Goal: Transaction & Acquisition: Book appointment/travel/reservation

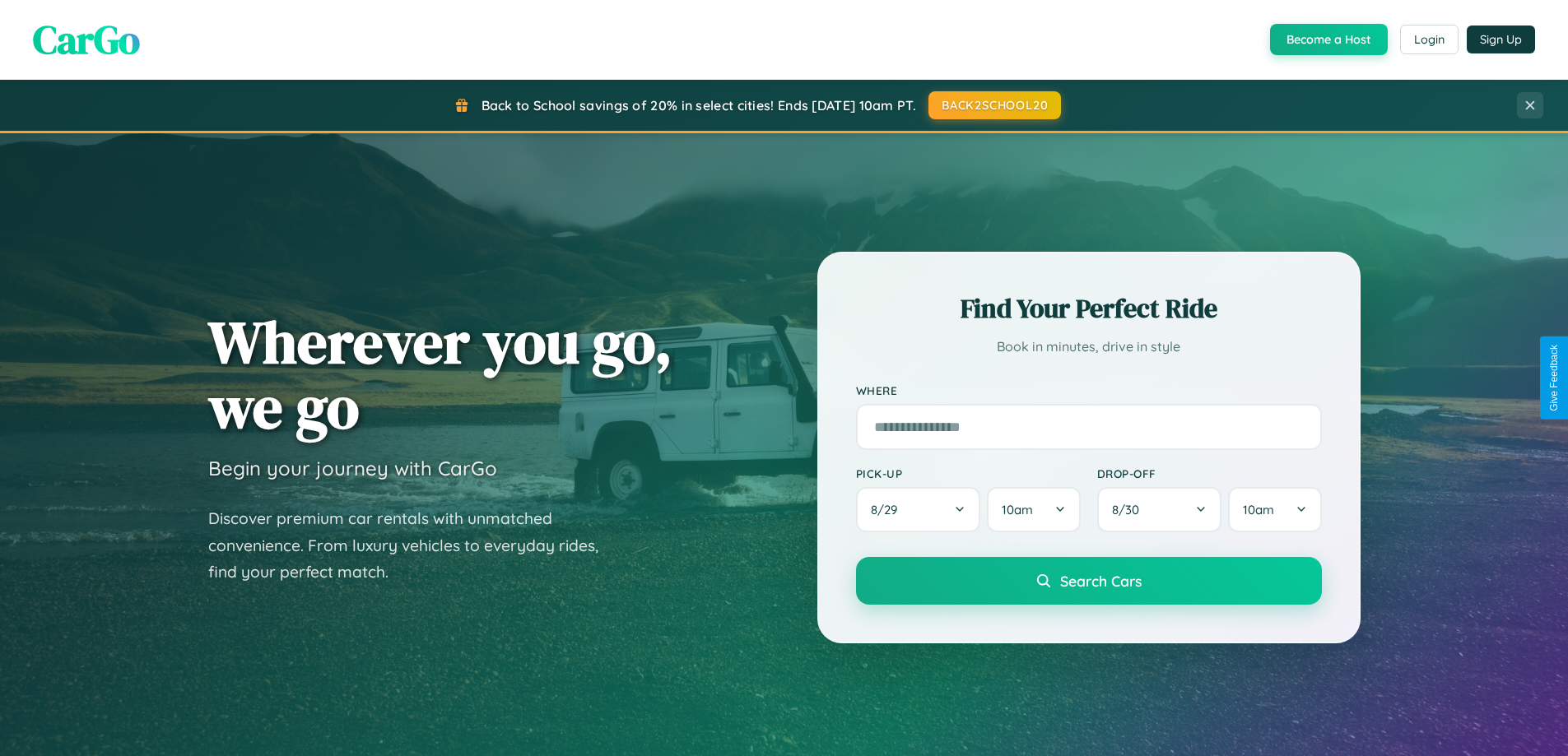
scroll to position [1133, 0]
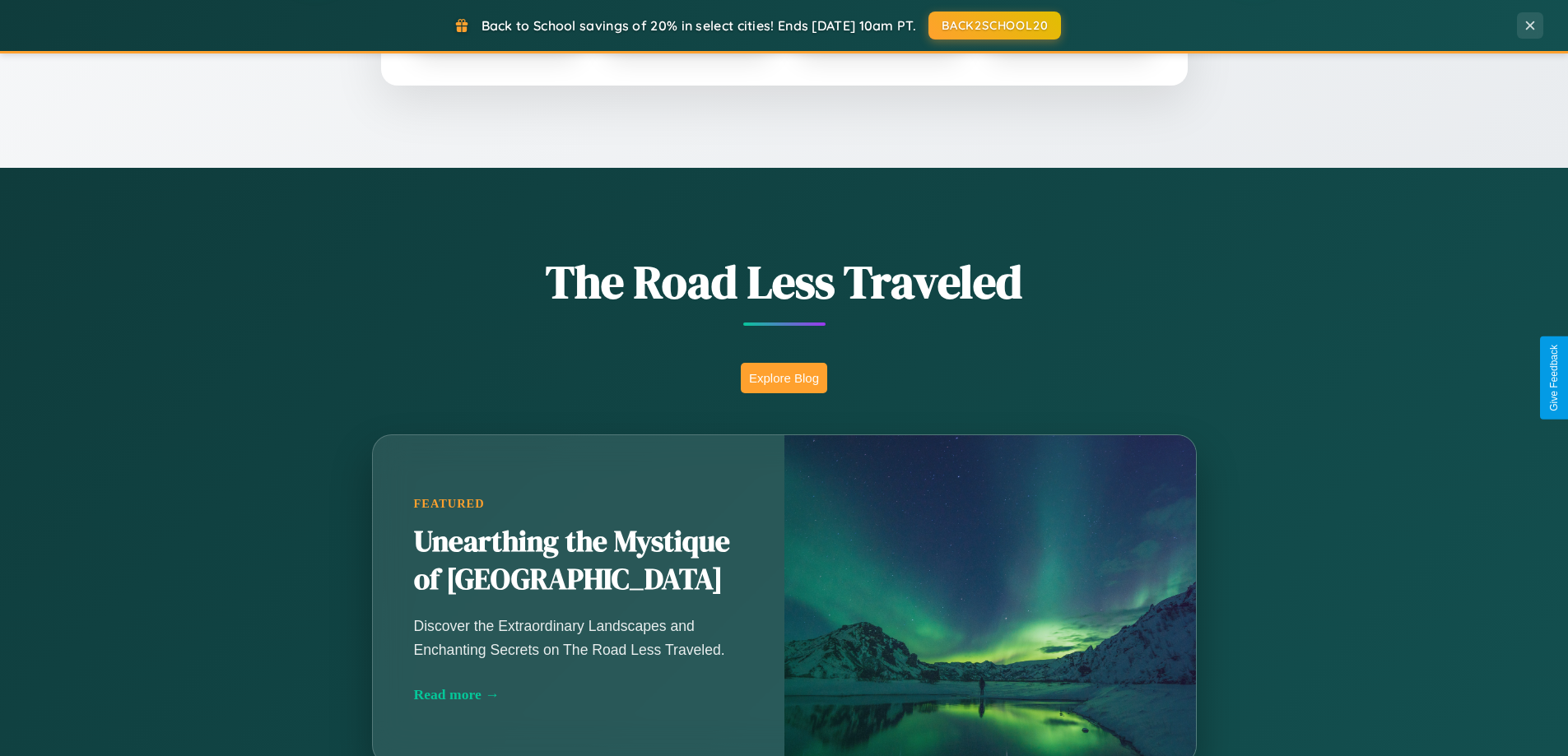
click at [784, 378] on button "Explore Blog" at bounding box center [784, 378] width 86 height 30
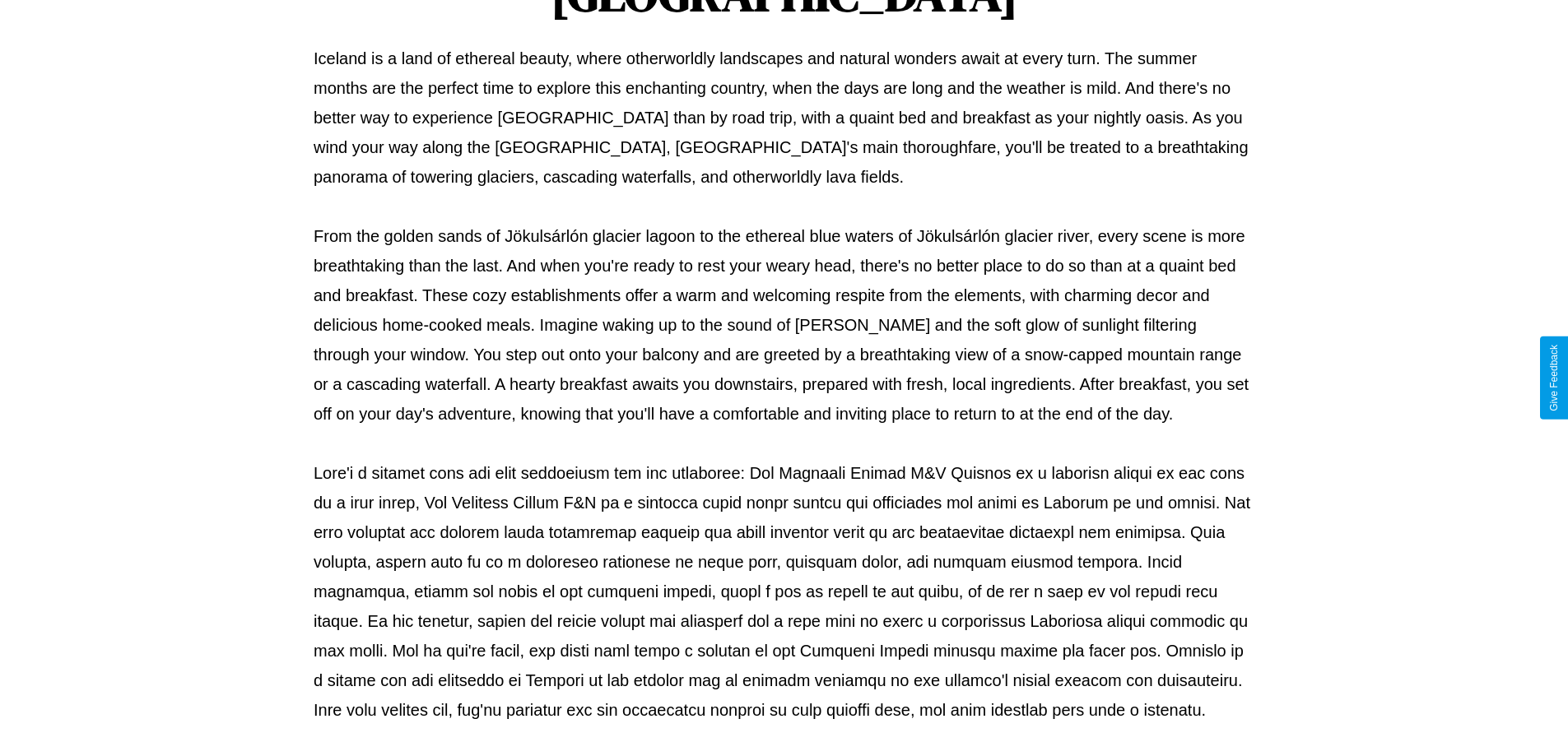
scroll to position [533, 0]
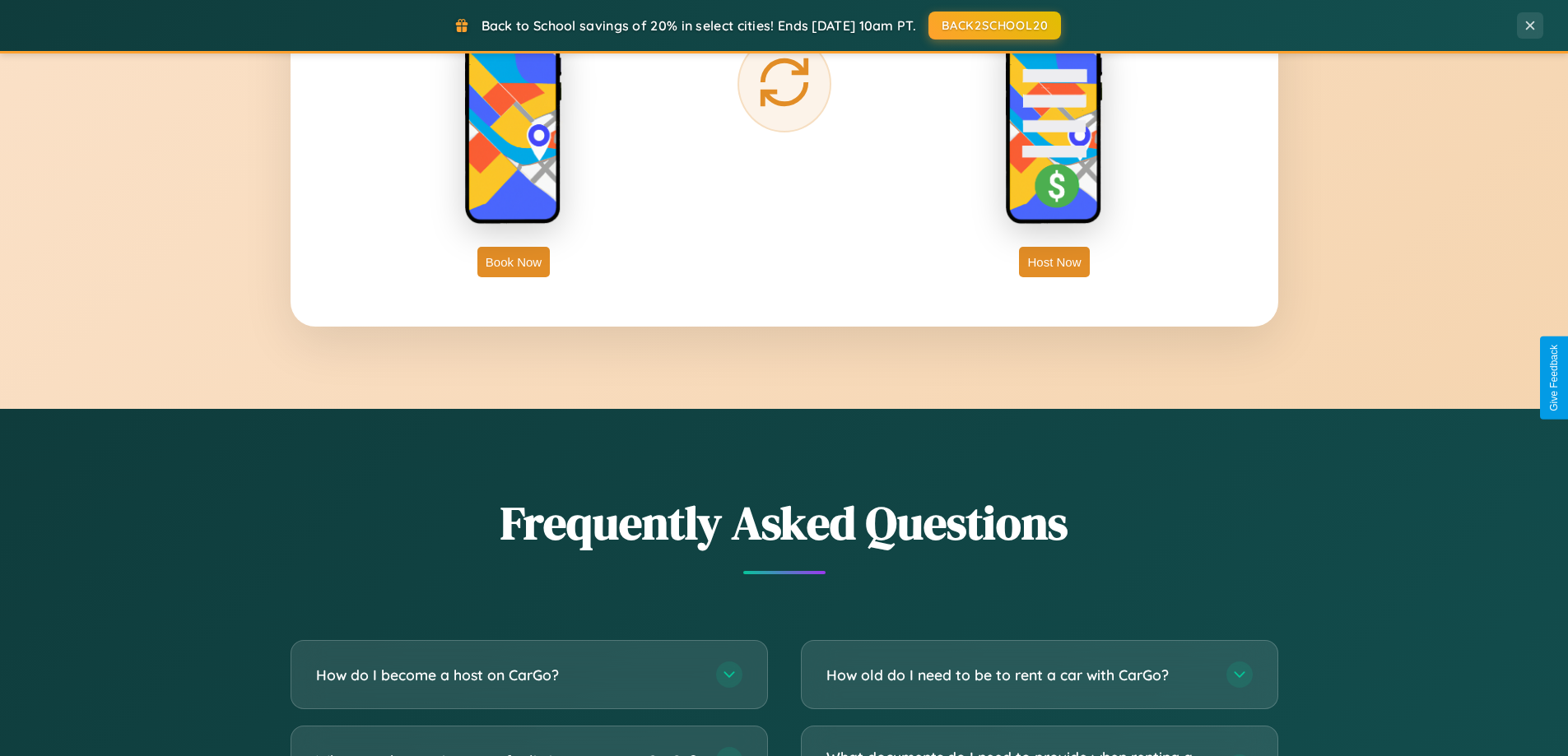
scroll to position [3166, 0]
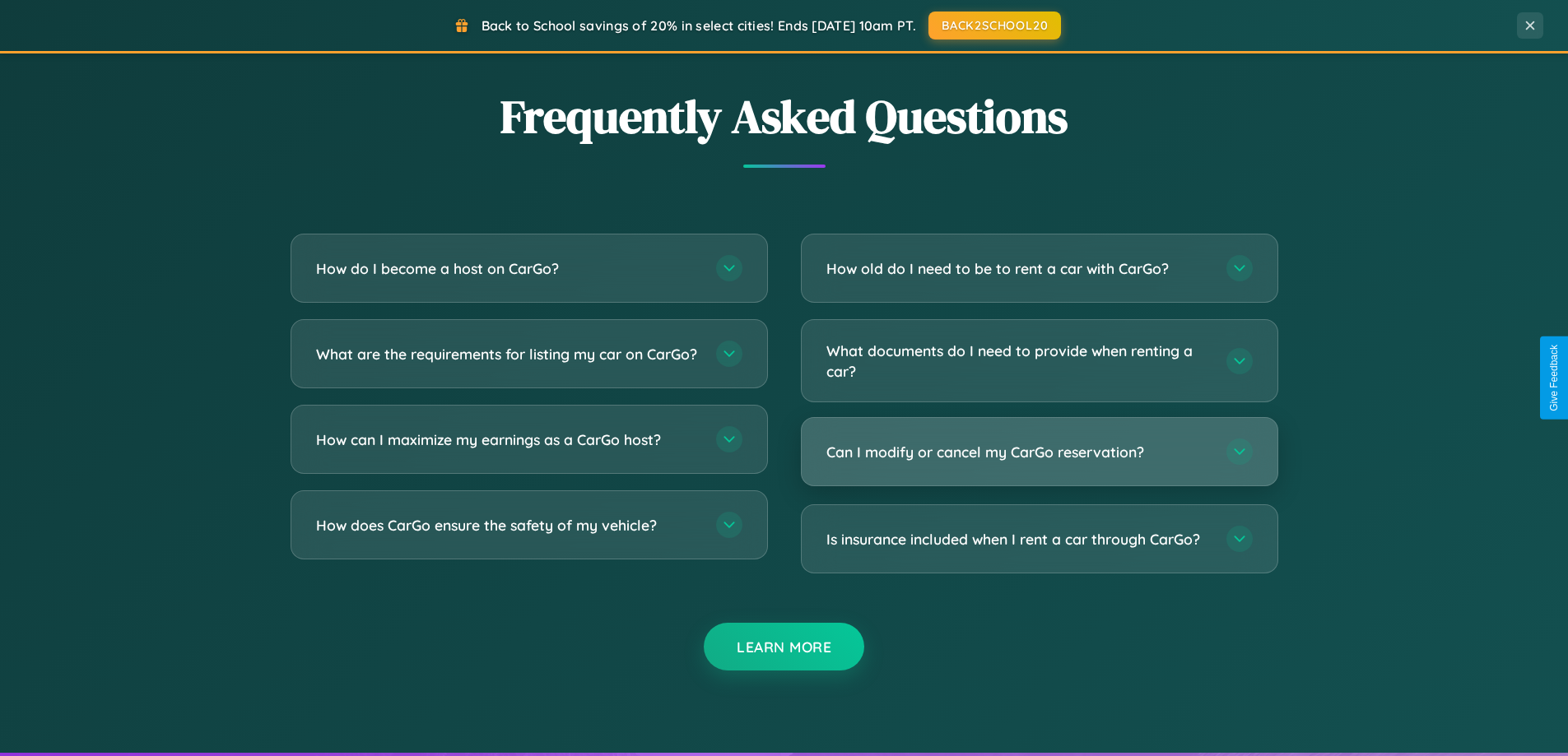
click at [1039, 453] on h3 "Can I modify or cancel my CarGo reservation?" at bounding box center [1017, 452] width 383 height 20
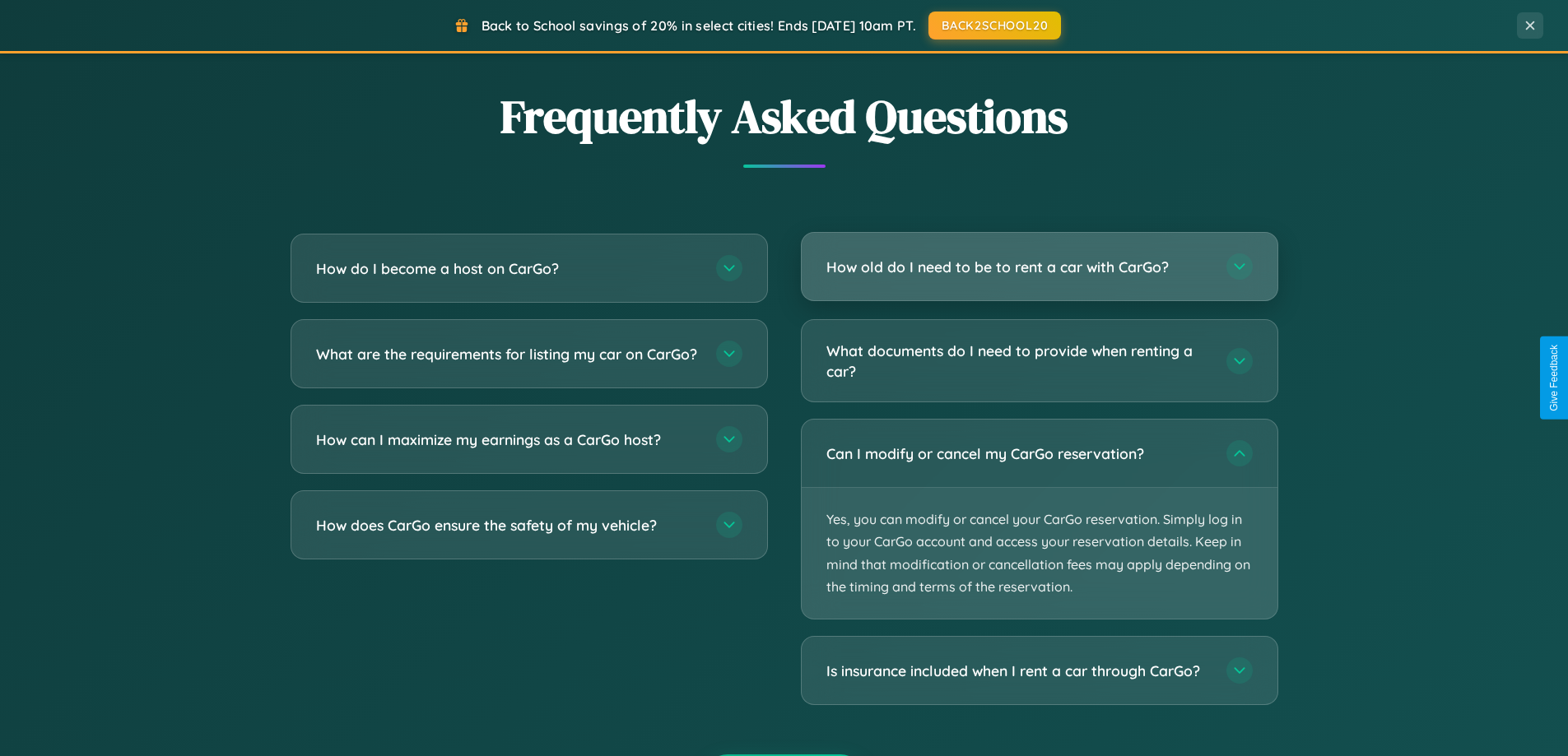
click at [1039, 268] on h3 "How old do I need to be to rent a car with CarGo?" at bounding box center [1017, 266] width 383 height 20
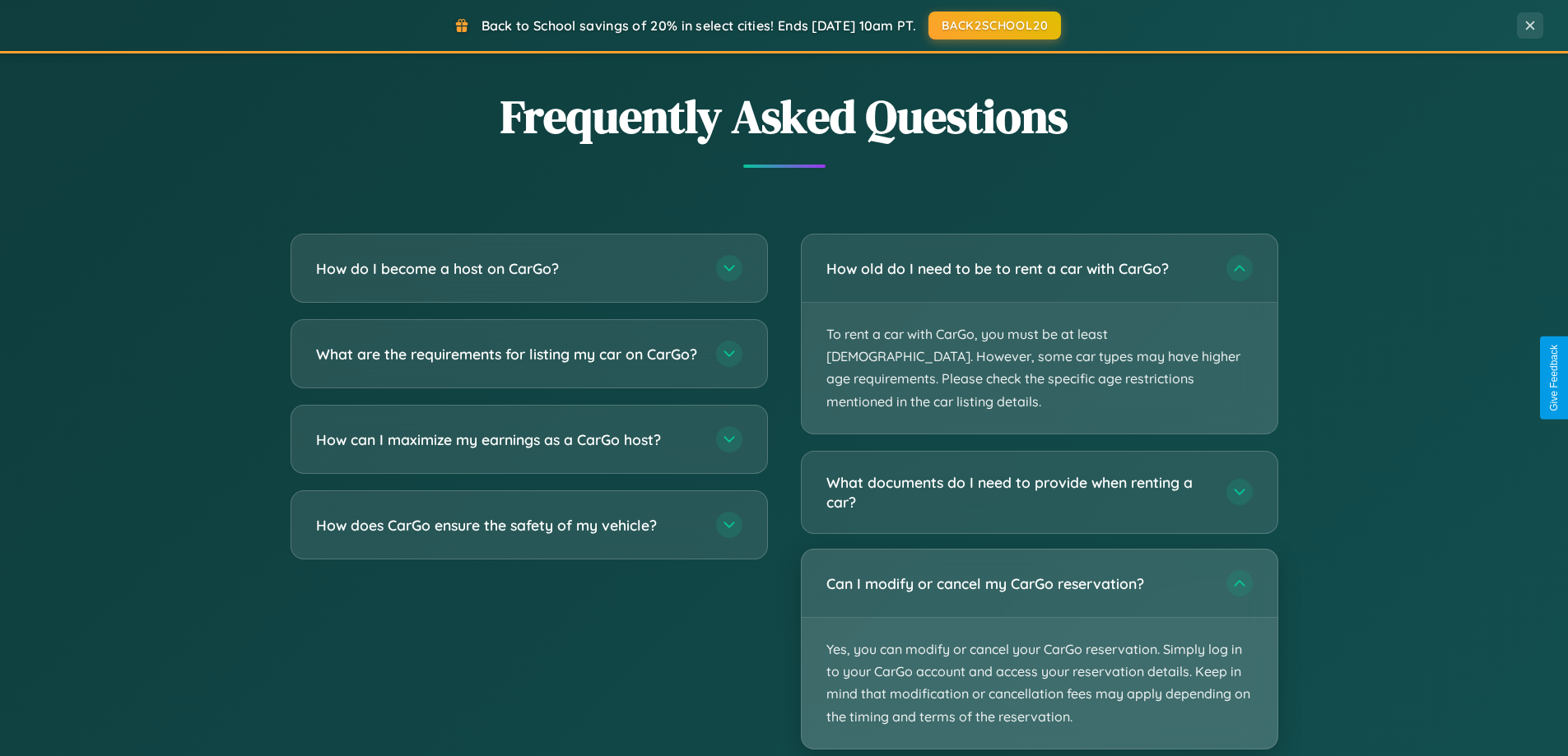
click at [1039, 627] on p "Yes, you can modify or cancel your CarGo reservation. Simply log in to your Car…" at bounding box center [1040, 683] width 476 height 130
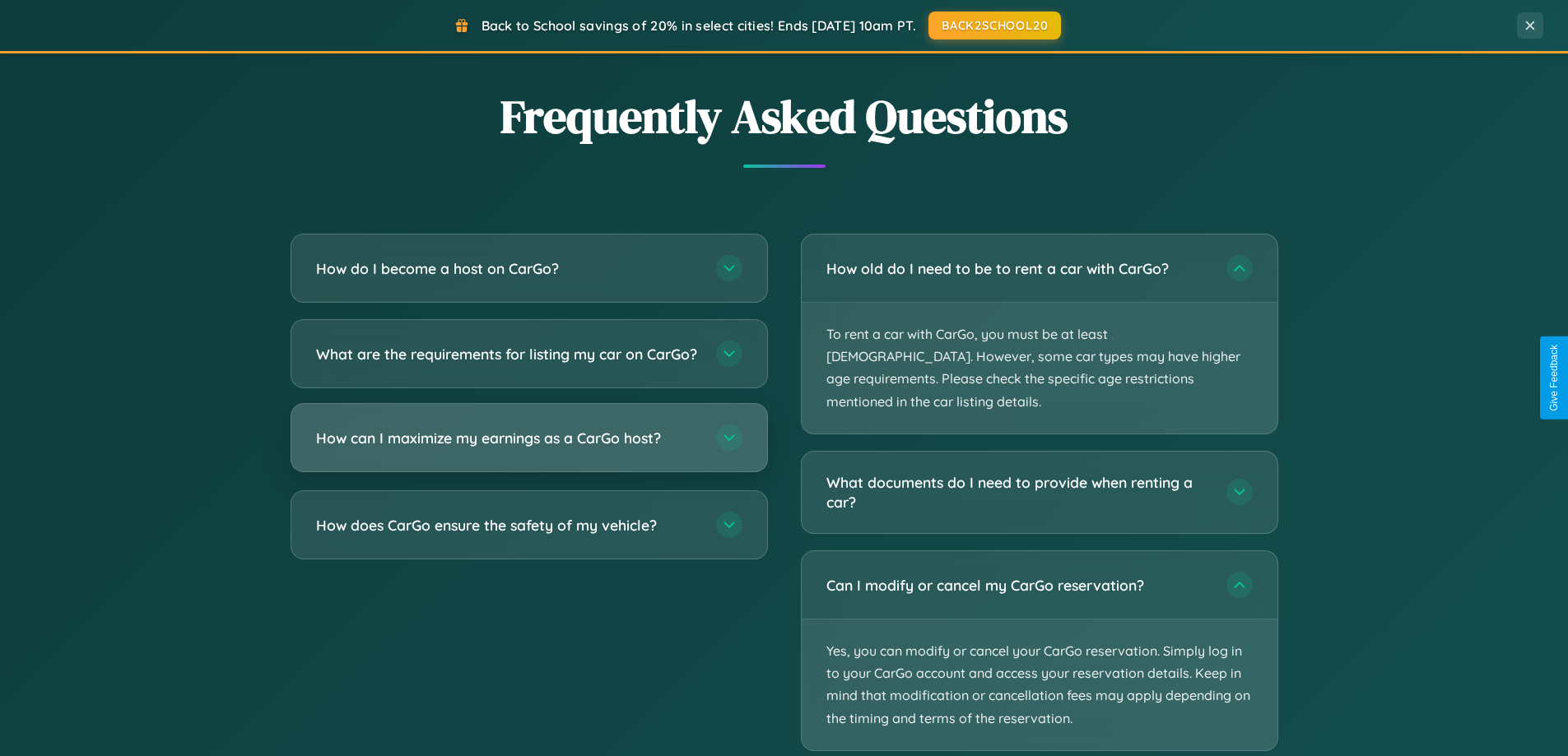
click at [528, 448] on h3 "How can I maximize my earnings as a CarGo host?" at bounding box center [507, 438] width 383 height 20
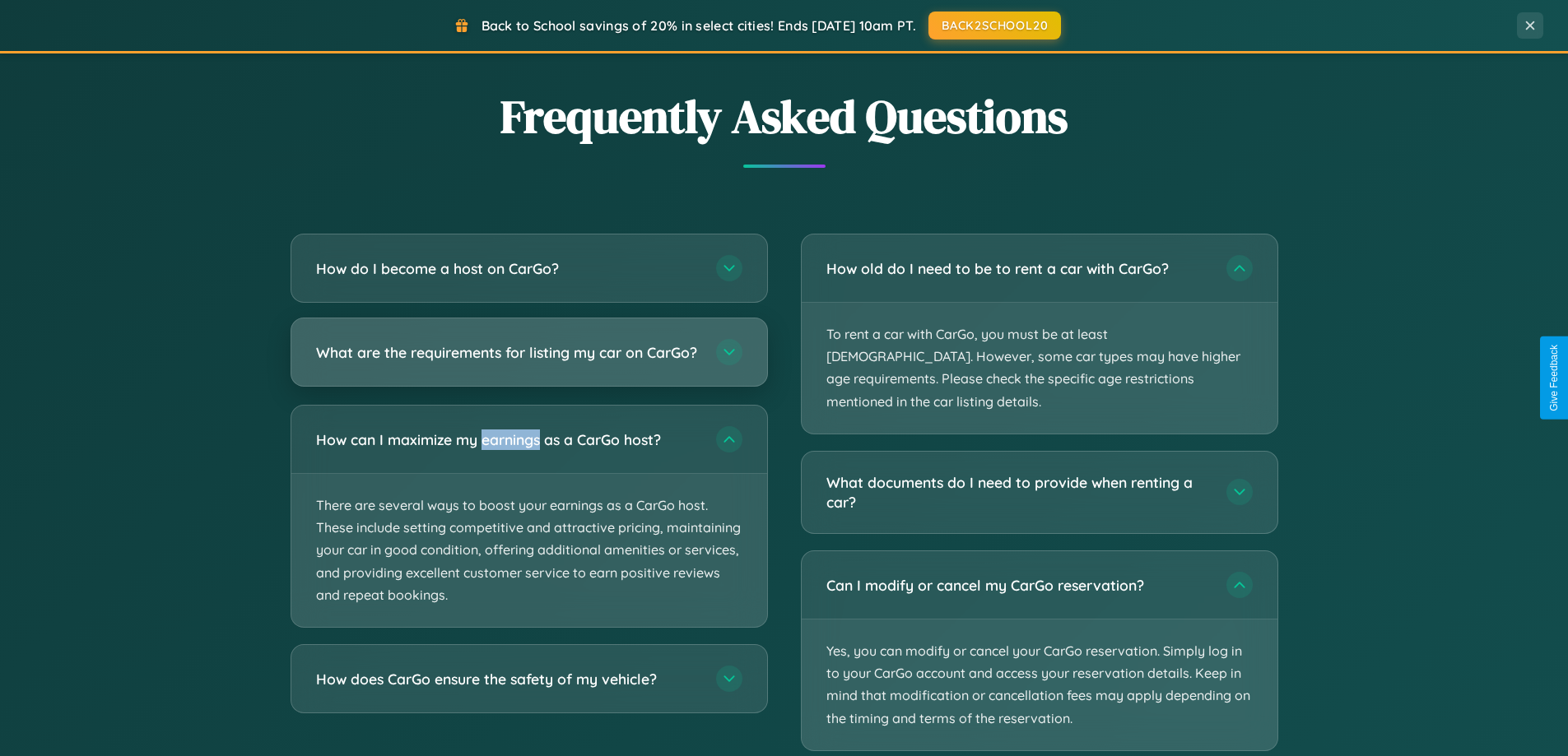
click at [528, 359] on h3 "What are the requirements for listing my car on CarGo?" at bounding box center [507, 353] width 383 height 20
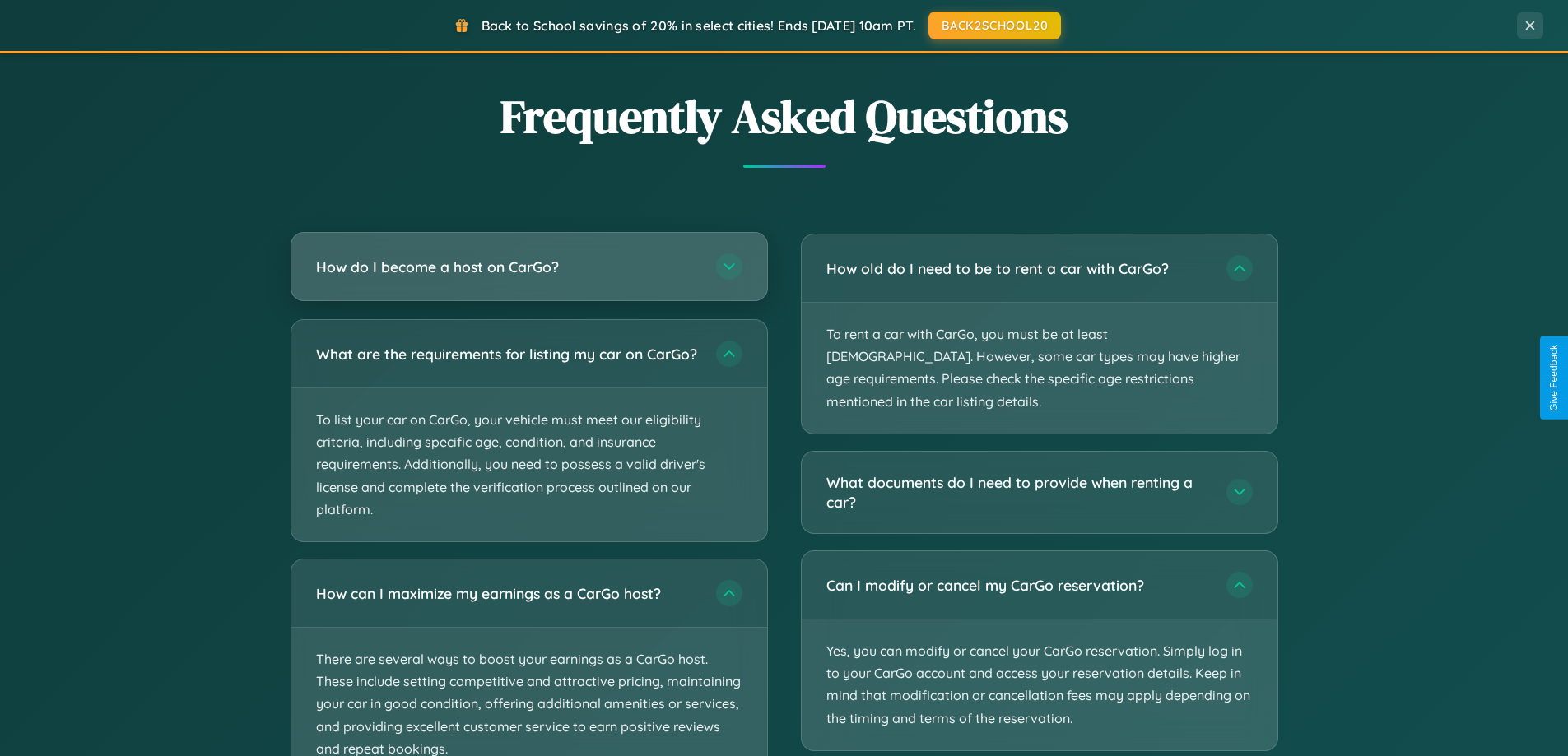
click at [528, 267] on h3 "How do I become a host on CarGo?" at bounding box center [507, 266] width 383 height 20
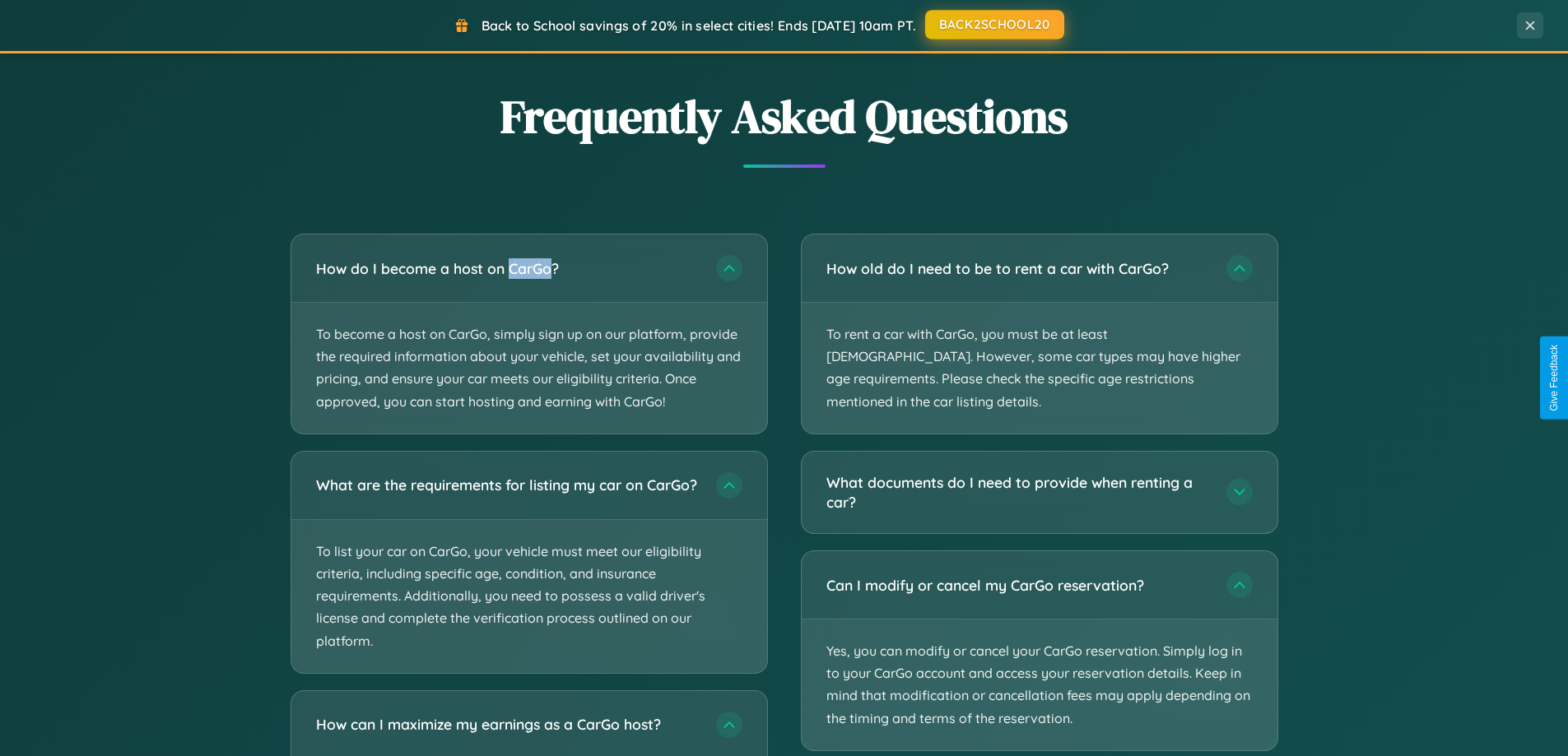
click at [994, 25] on button "BACK2SCHOOL20" at bounding box center [994, 25] width 139 height 29
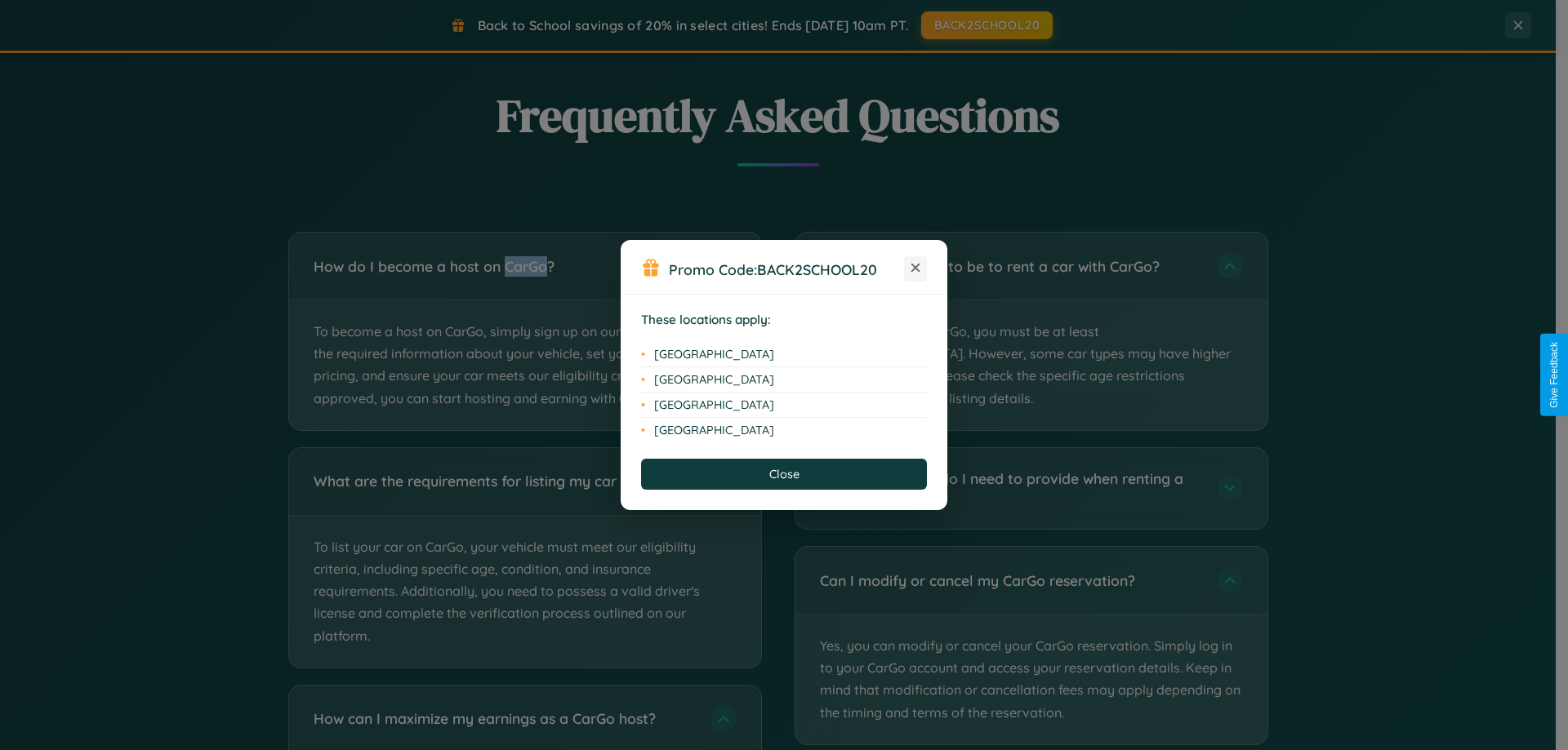
click at [915, 269] on icon at bounding box center [916, 268] width 9 height 9
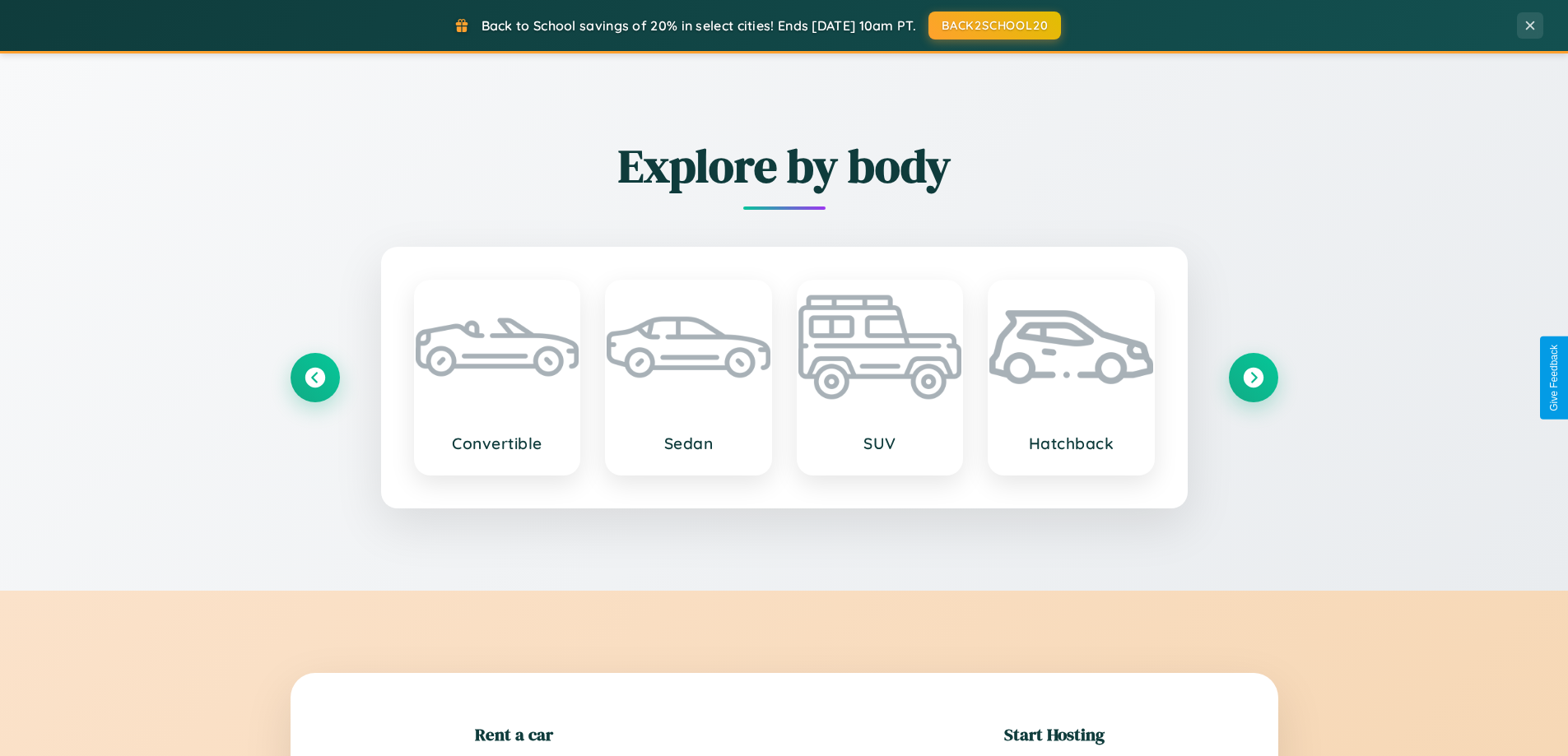
scroll to position [355, 0]
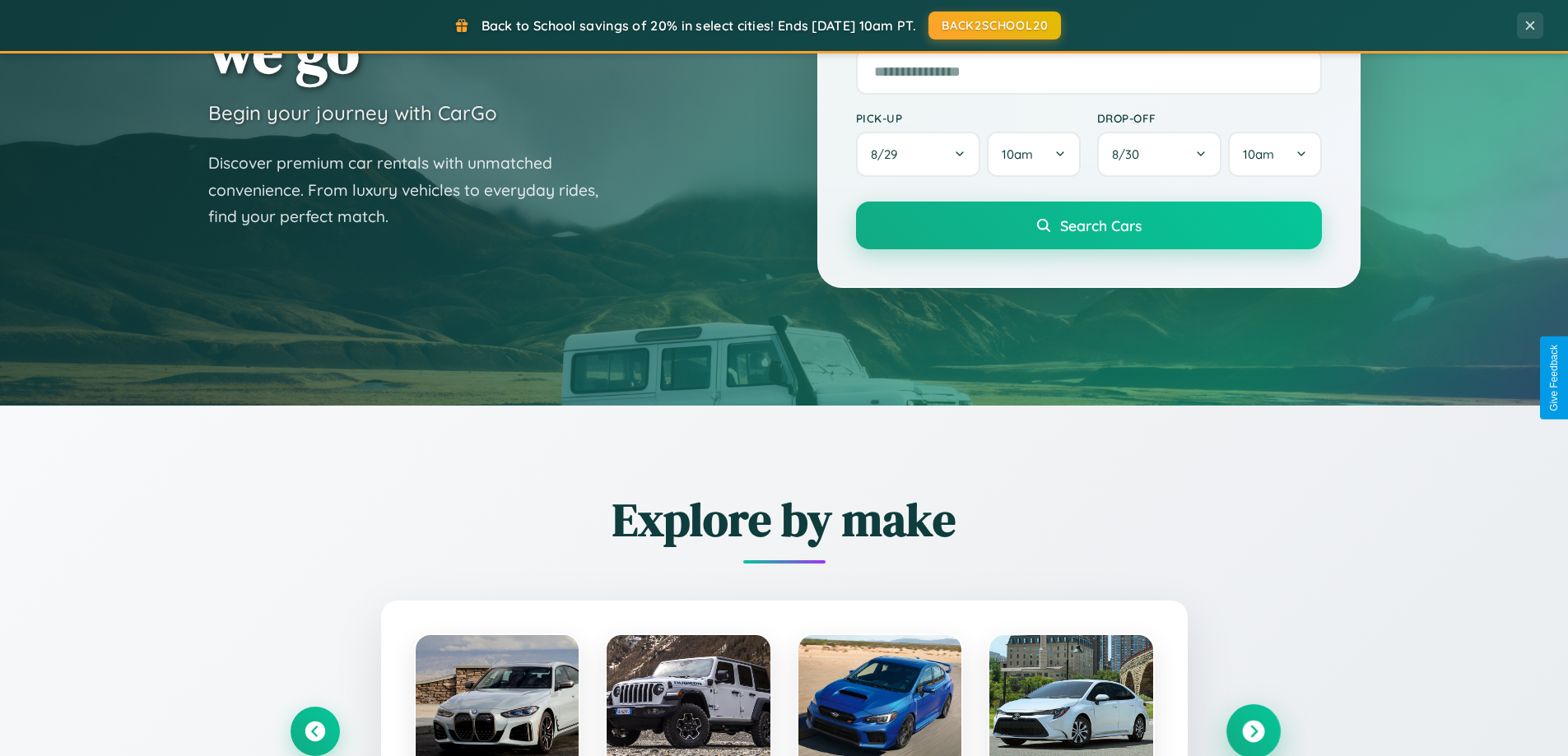
click at [1253, 731] on icon at bounding box center [1254, 732] width 22 height 22
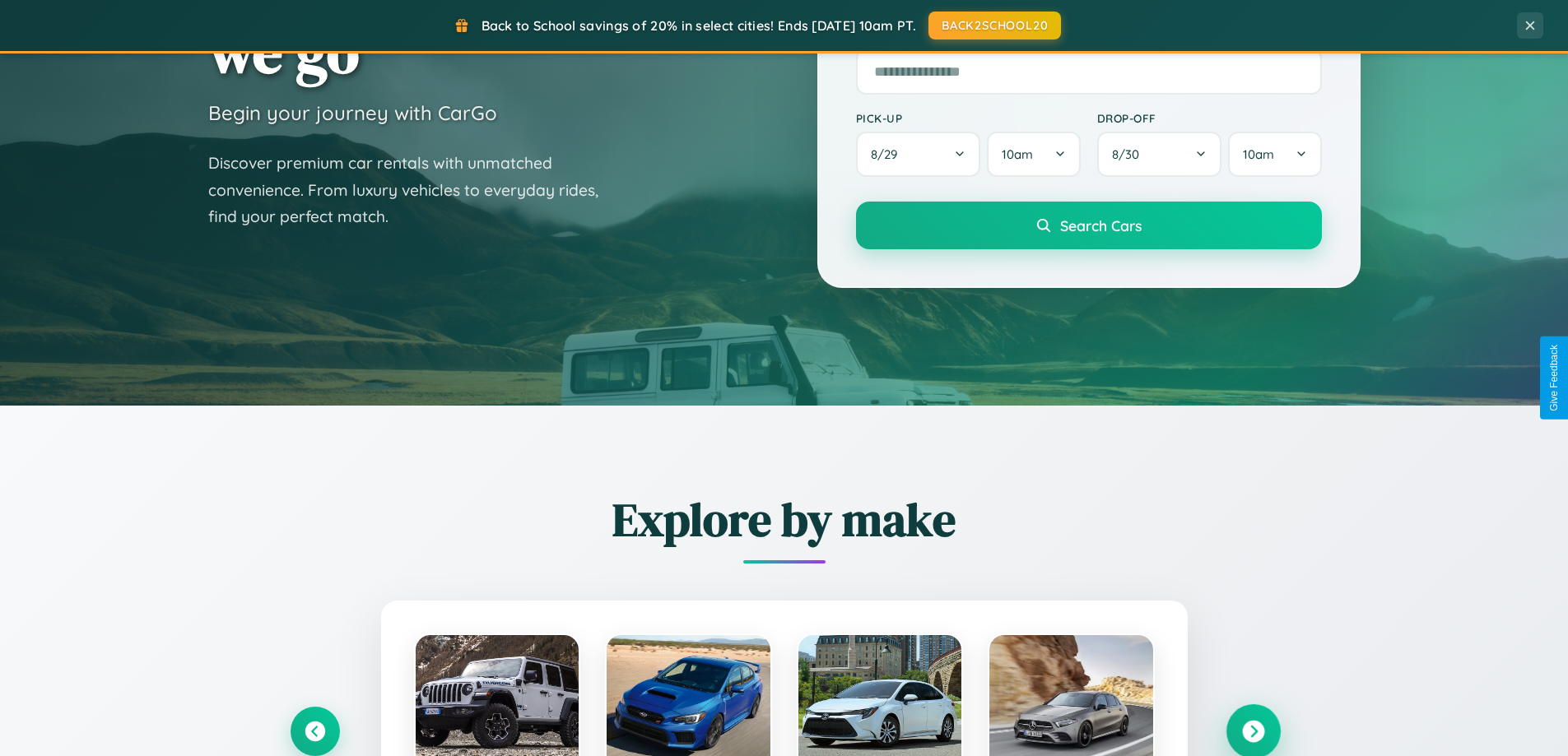
click at [1253, 730] on icon at bounding box center [1254, 732] width 22 height 22
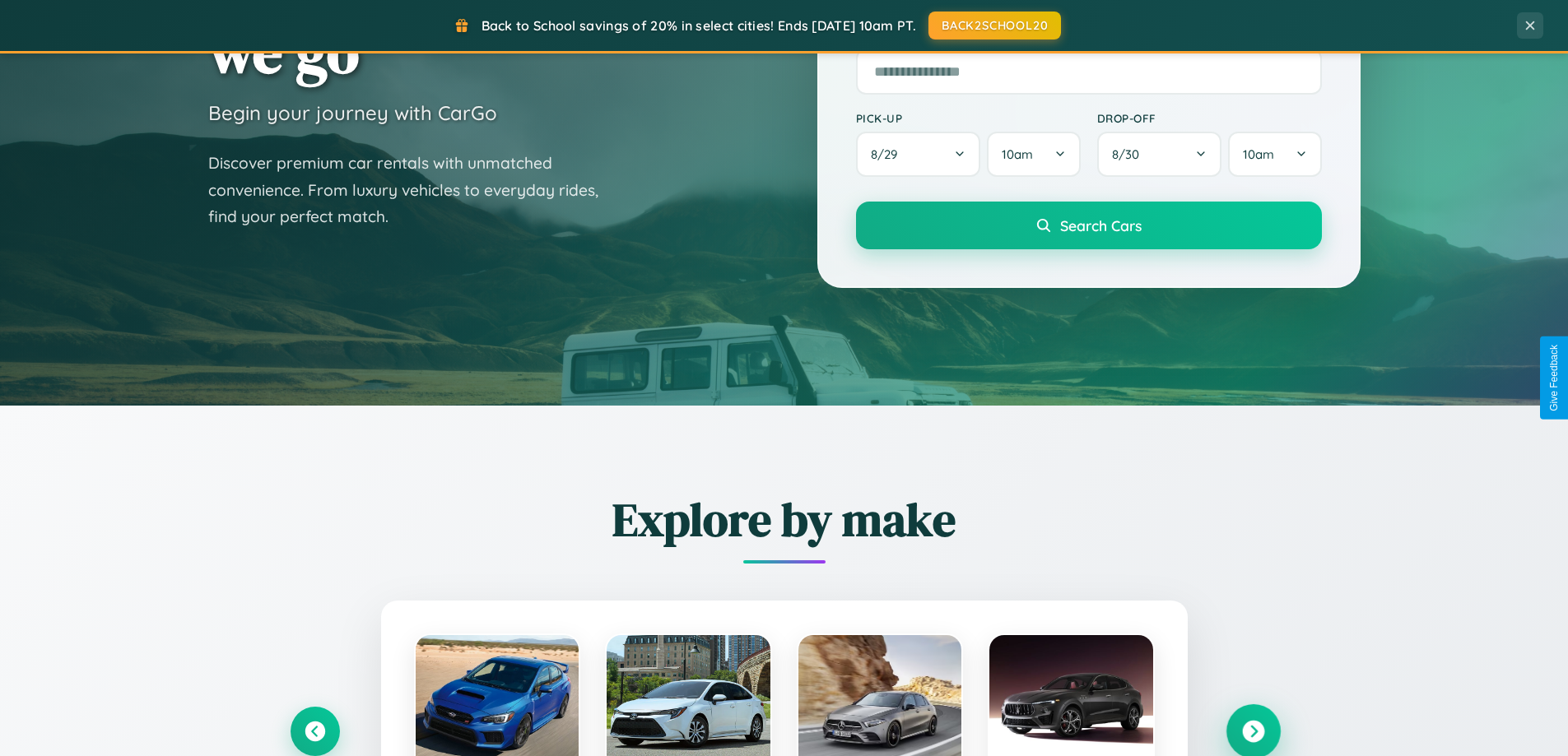
click at [1253, 730] on icon at bounding box center [1254, 732] width 22 height 22
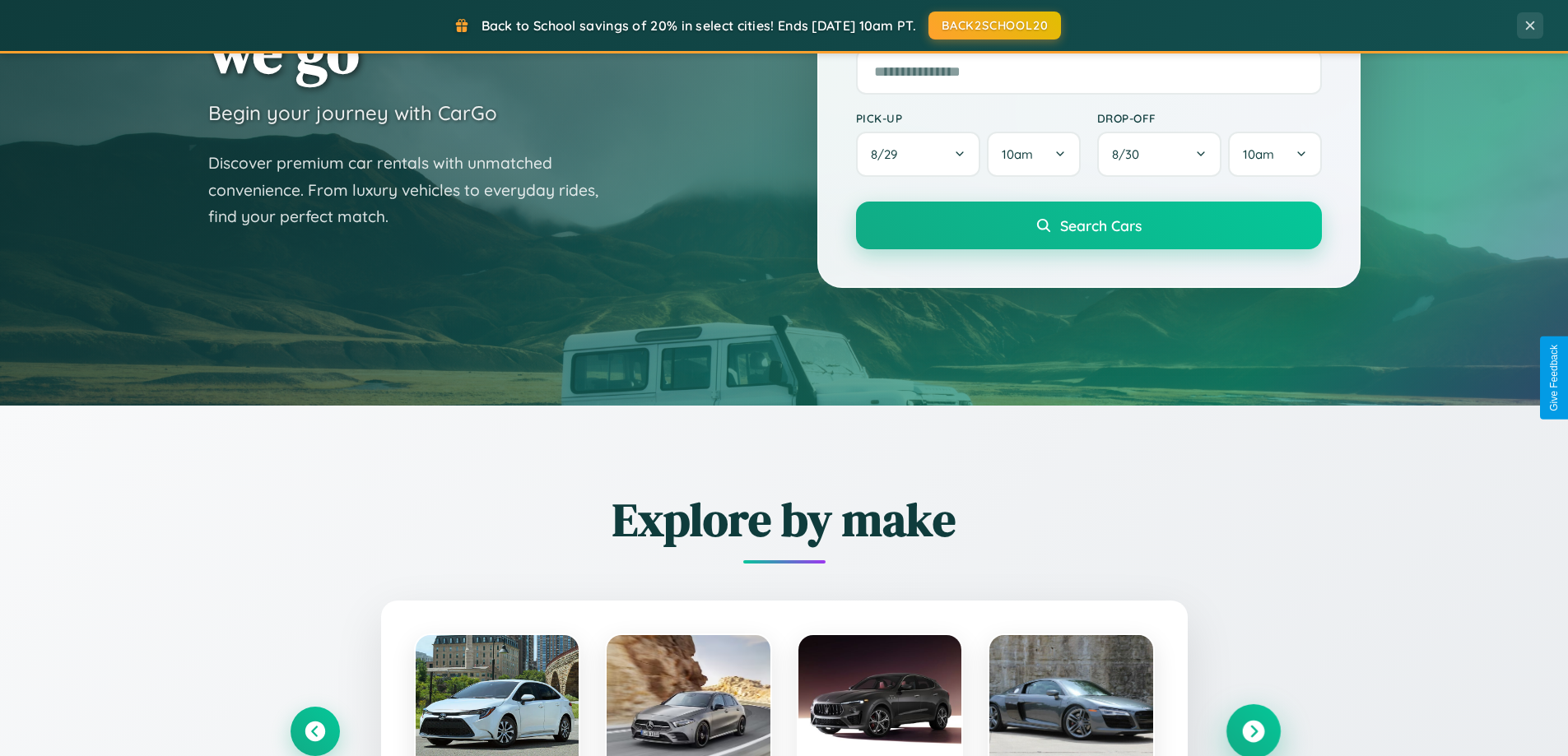
click at [1253, 730] on icon at bounding box center [1254, 732] width 22 height 22
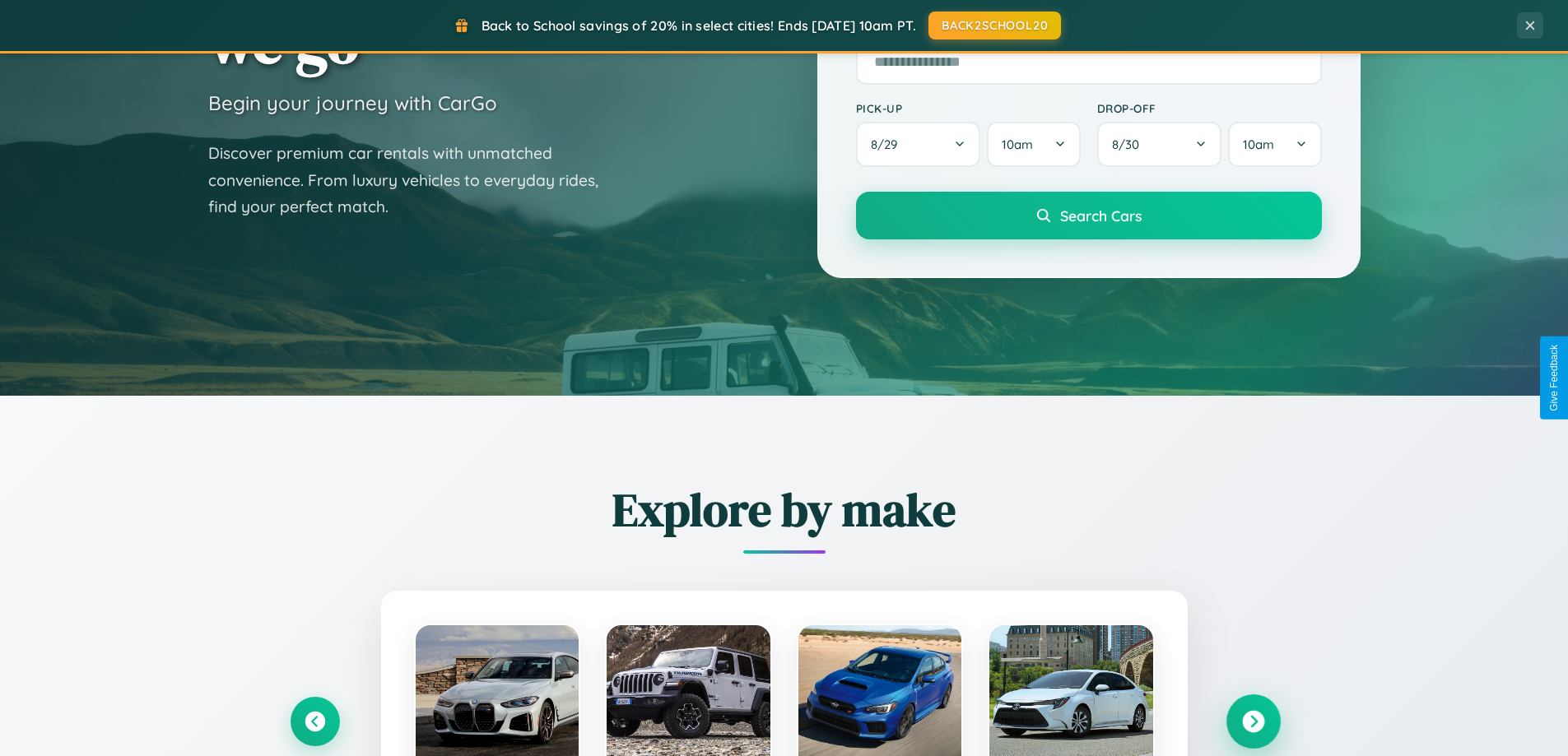
scroll to position [2644, 0]
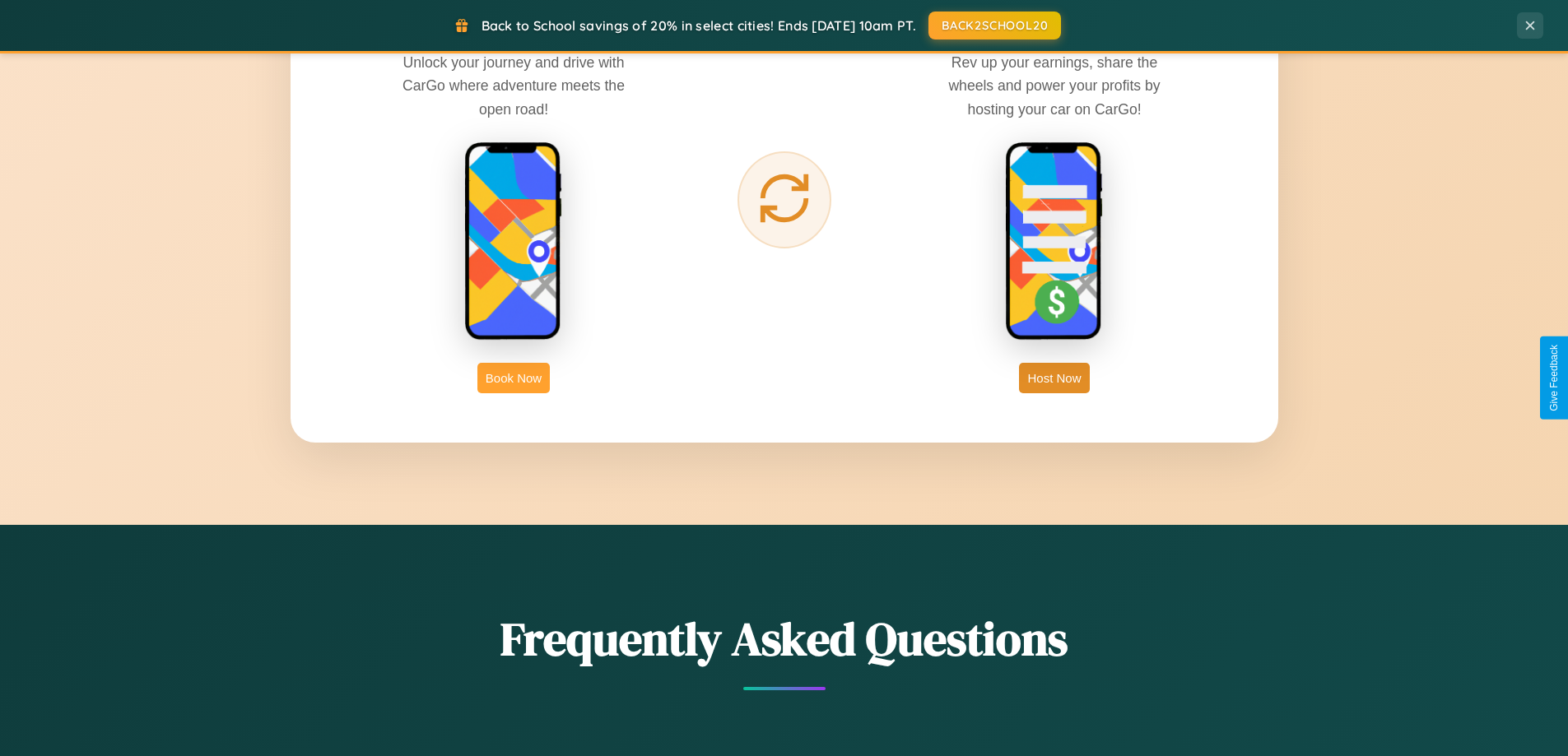
click at [514, 378] on button "Book Now" at bounding box center [514, 378] width 73 height 30
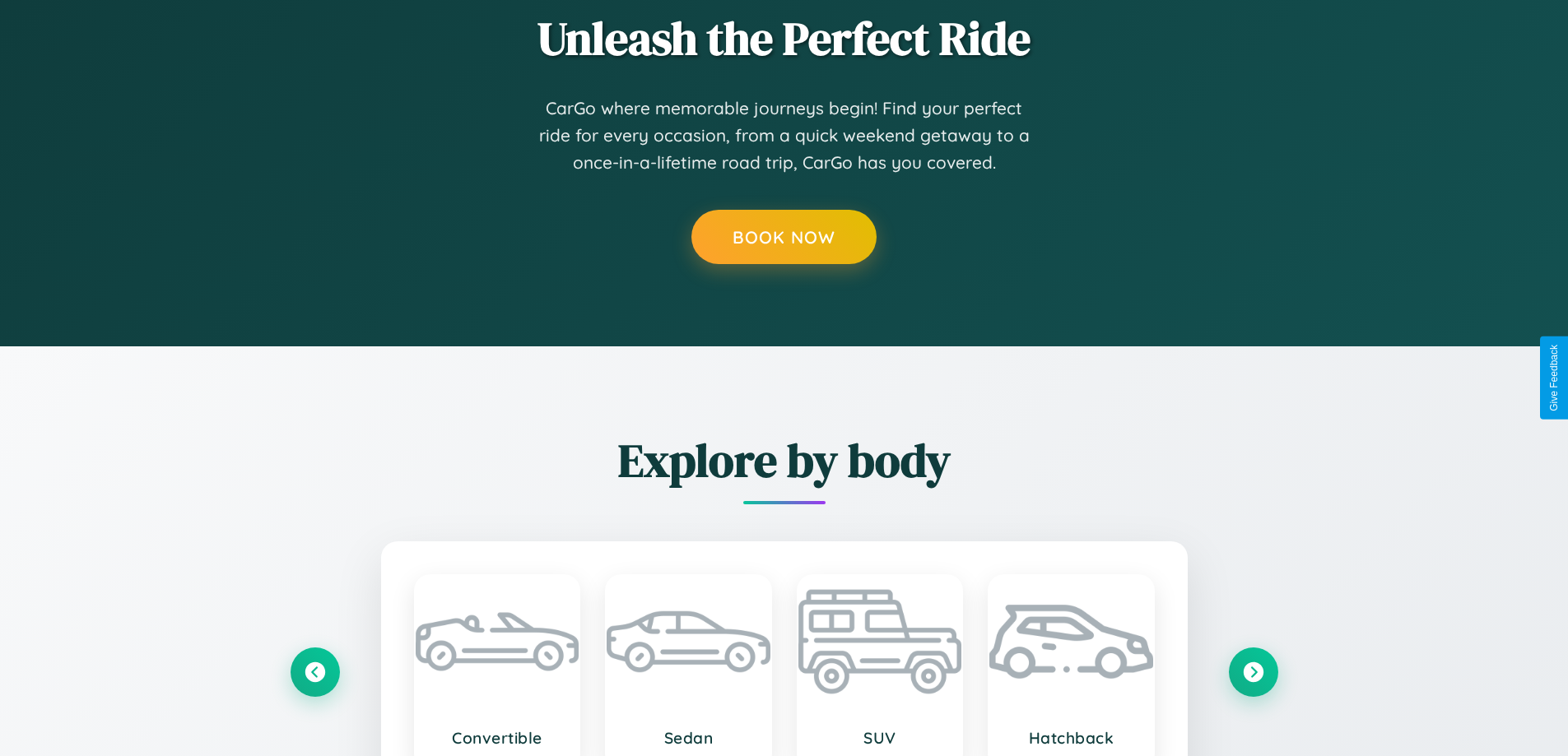
scroll to position [1669, 0]
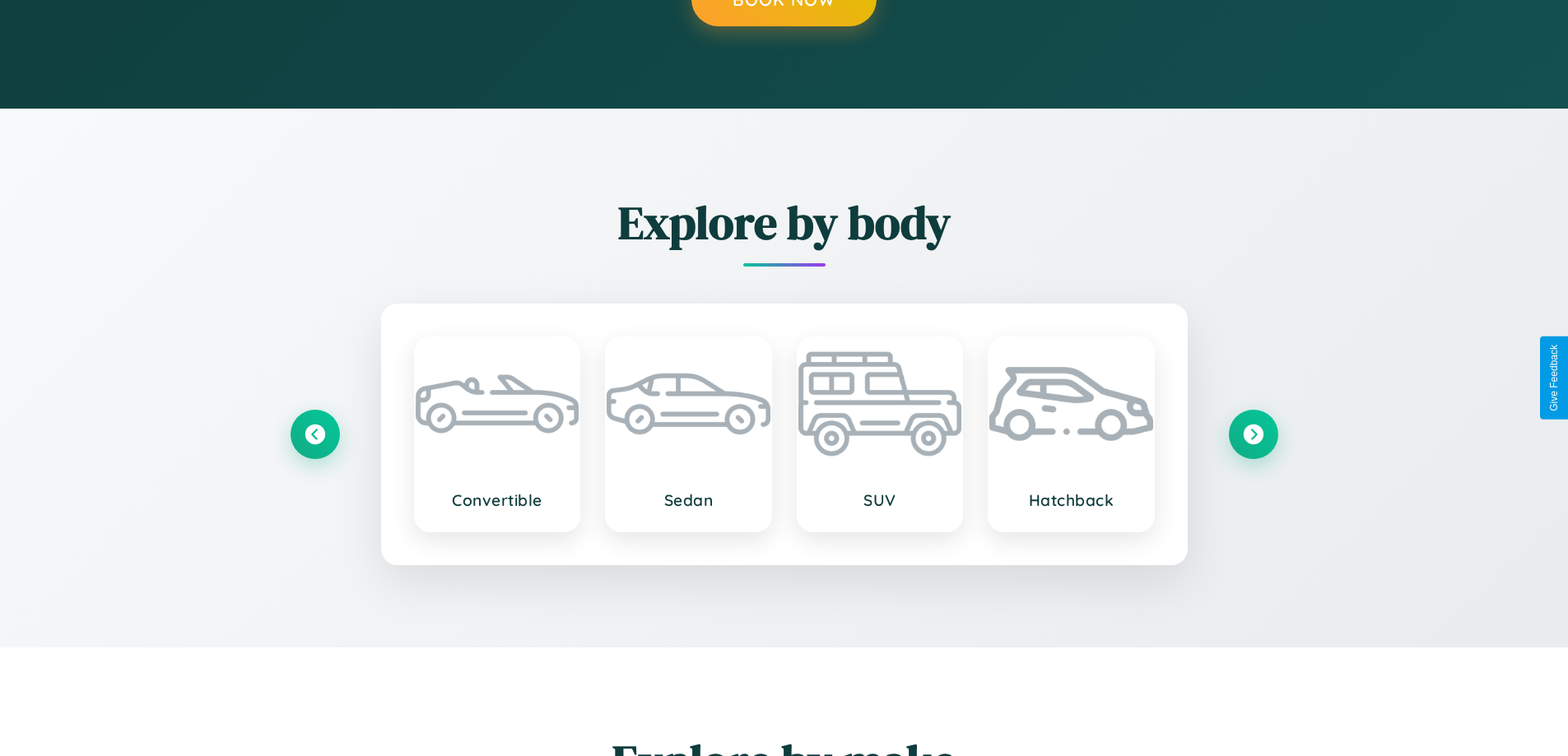
type input "******"
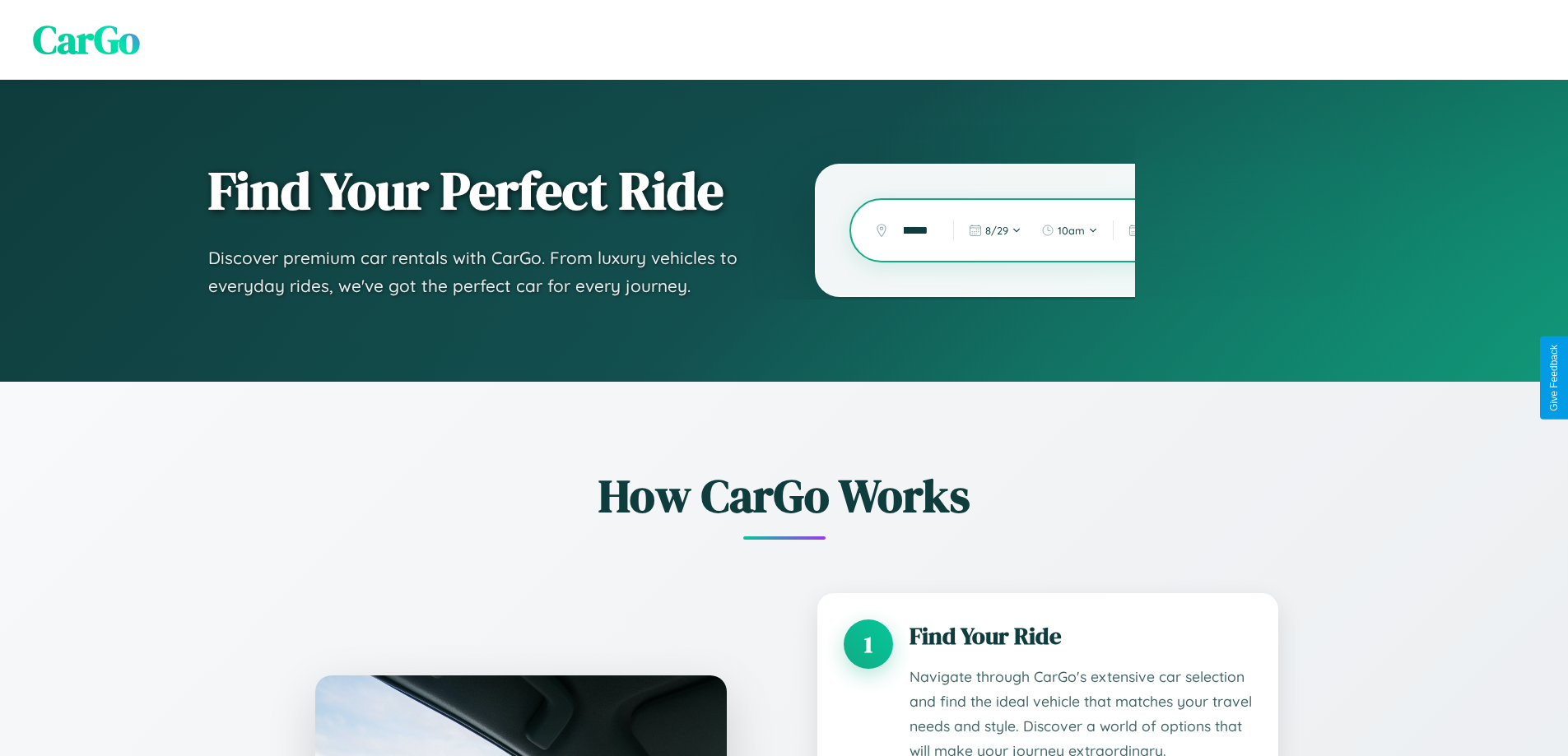
scroll to position [0, 0]
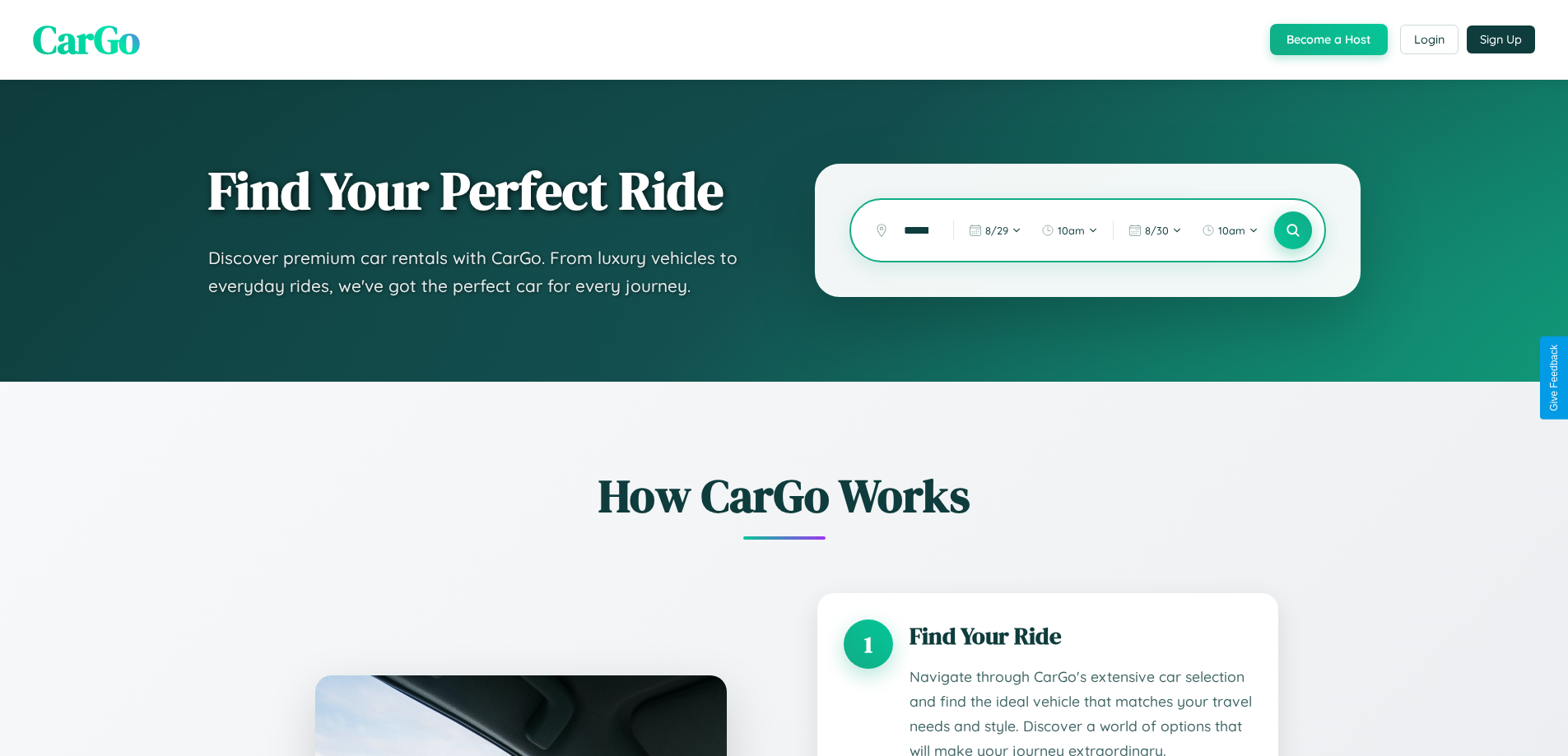
click at [1292, 231] on icon at bounding box center [1292, 231] width 16 height 16
